Goal: Information Seeking & Learning: Learn about a topic

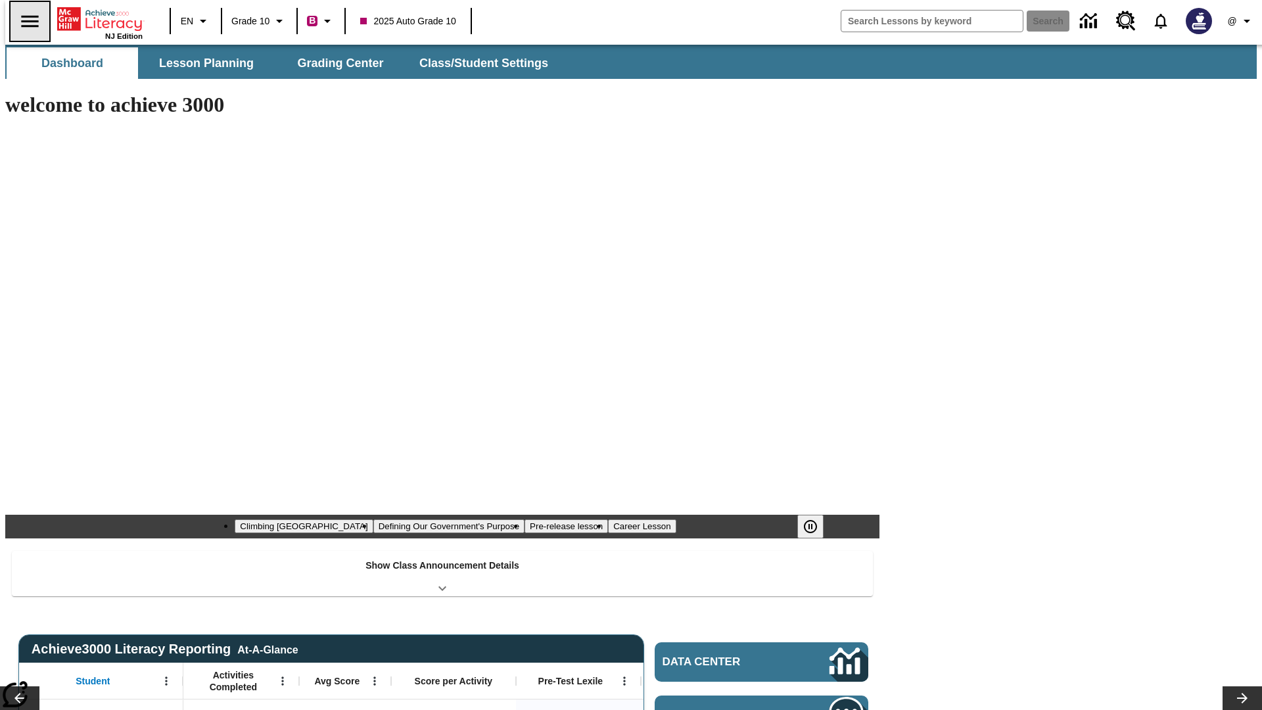
click at [24, 21] on icon "Open side menu" at bounding box center [29, 21] width 17 height 12
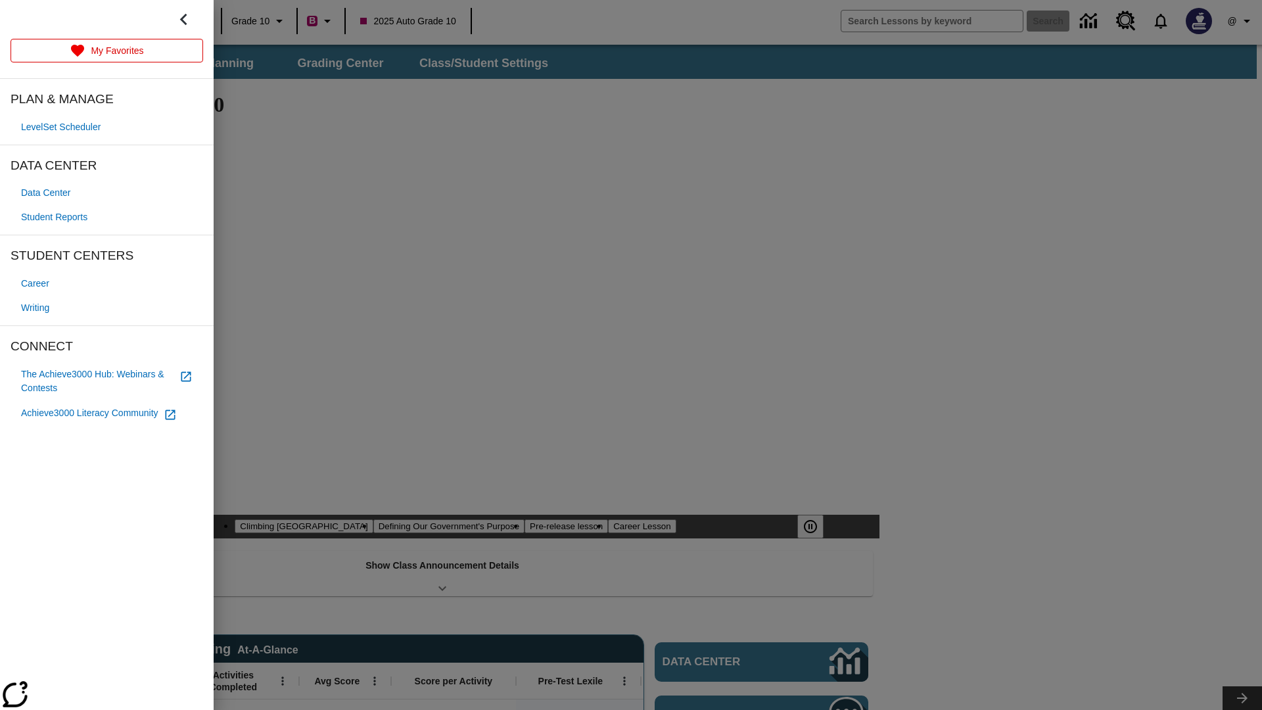
click at [37, 308] on span "Writing" at bounding box center [35, 308] width 28 height 14
